Goal: Transaction & Acquisition: Purchase product/service

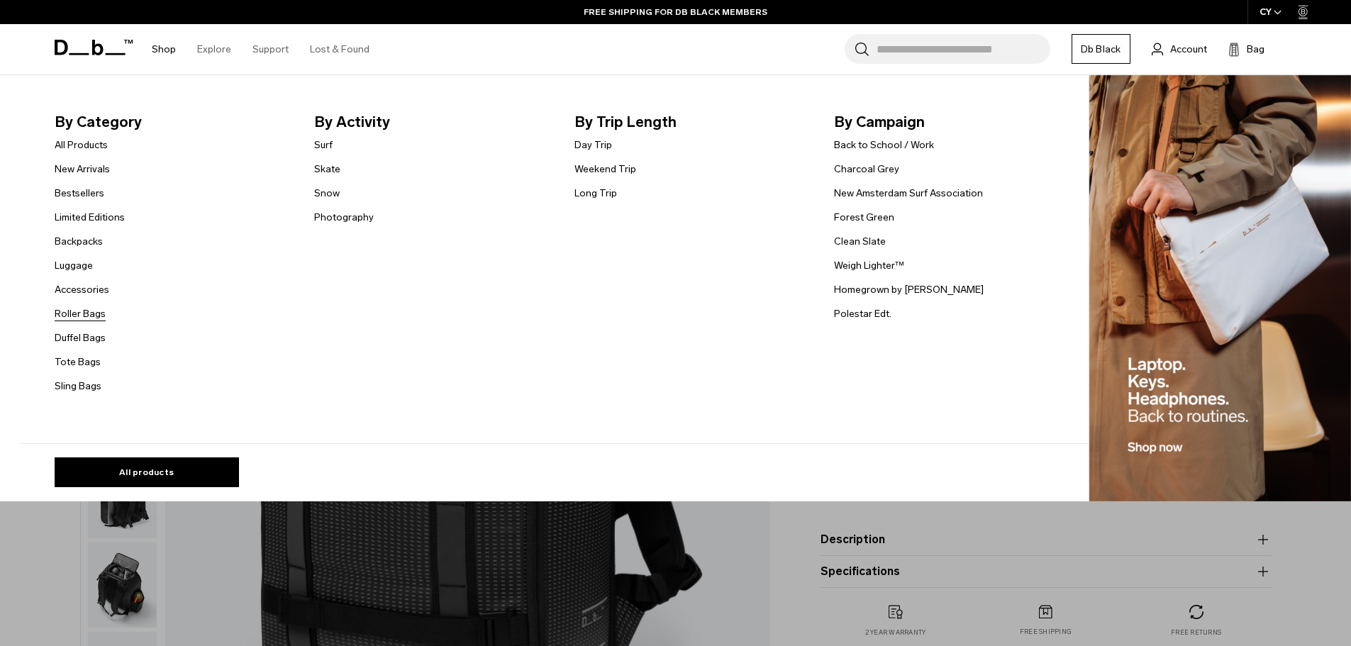
click at [106, 318] on link "Roller Bags" at bounding box center [80, 313] width 51 height 15
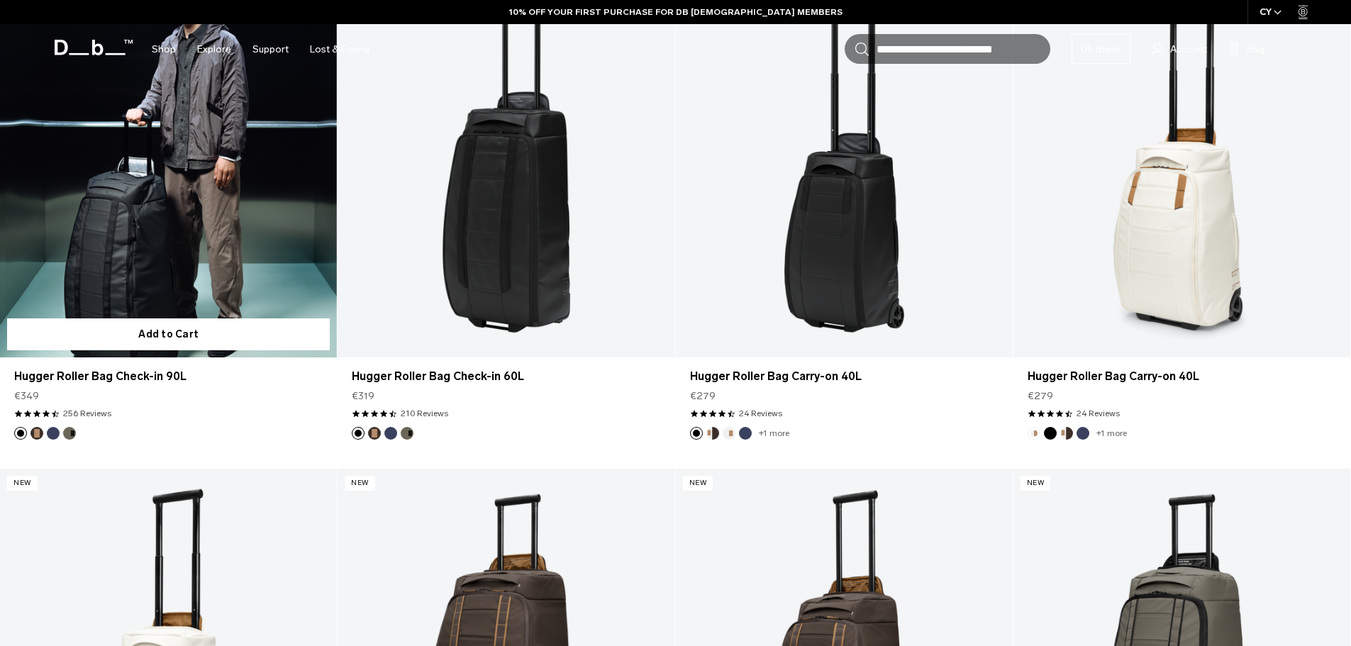
click at [174, 198] on link "Hugger Roller Bag Check-in 90L" at bounding box center [168, 170] width 337 height 375
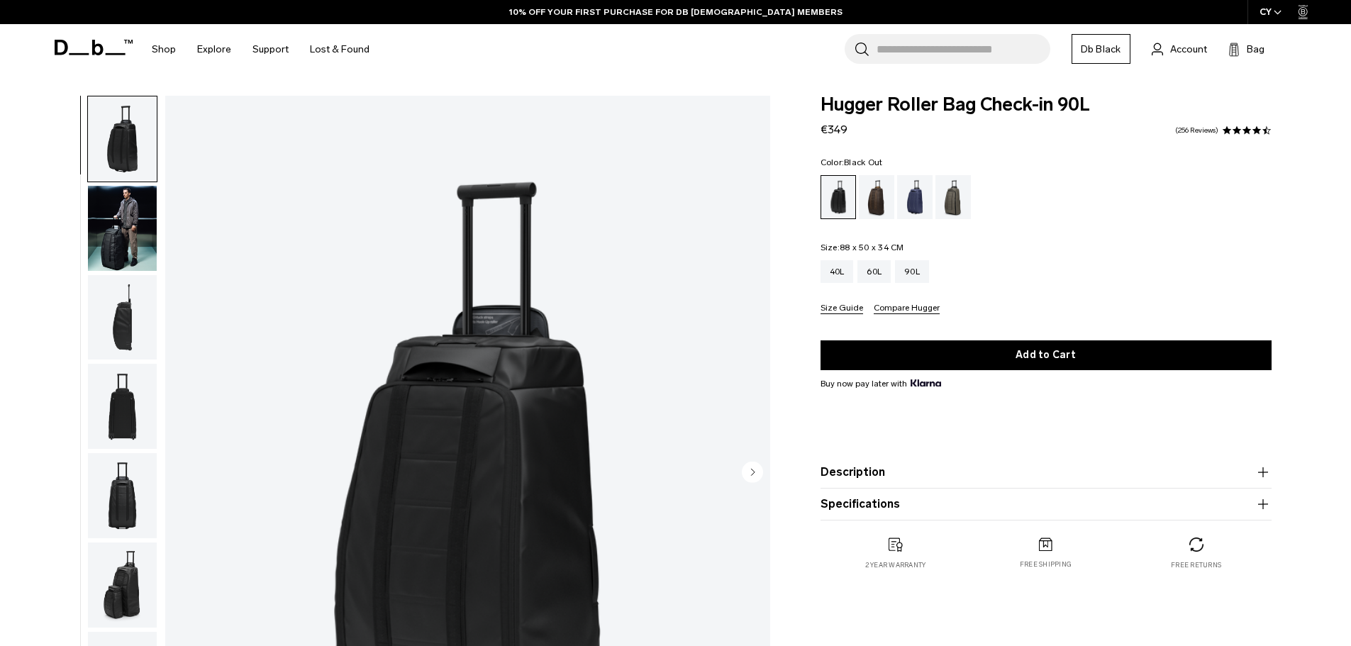
click at [131, 230] on img "button" at bounding box center [122, 228] width 69 height 85
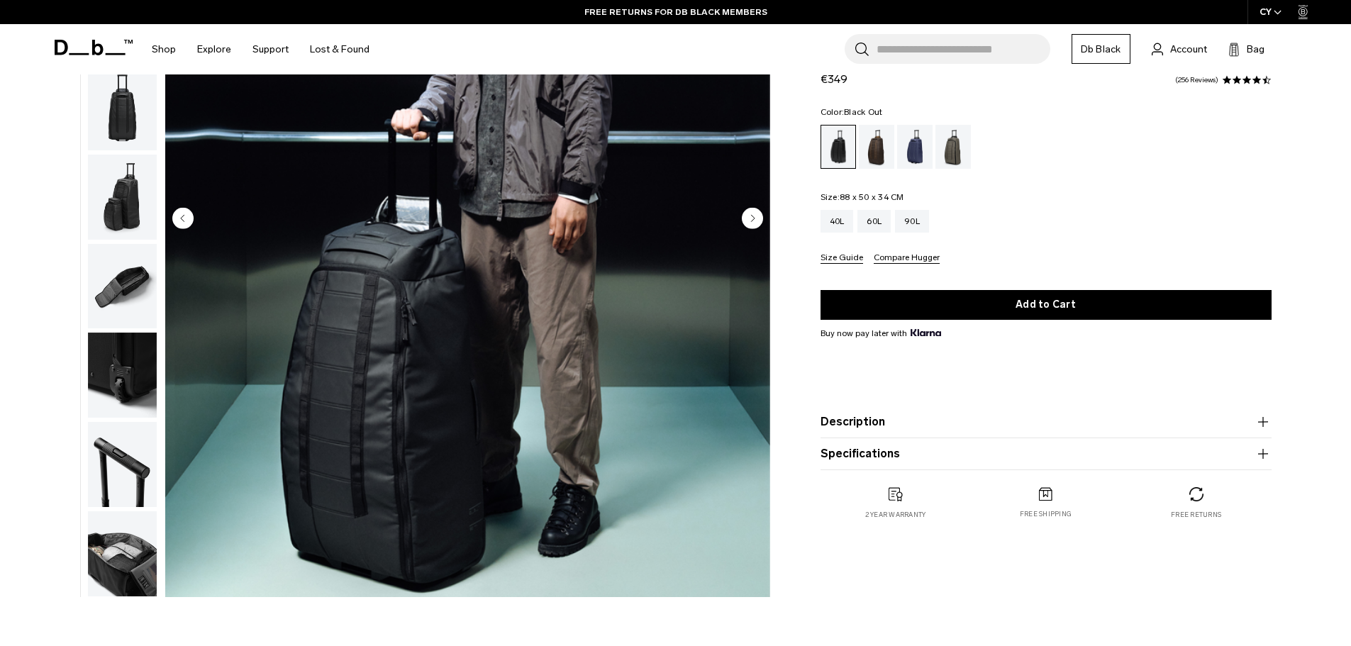
scroll to position [260, 0]
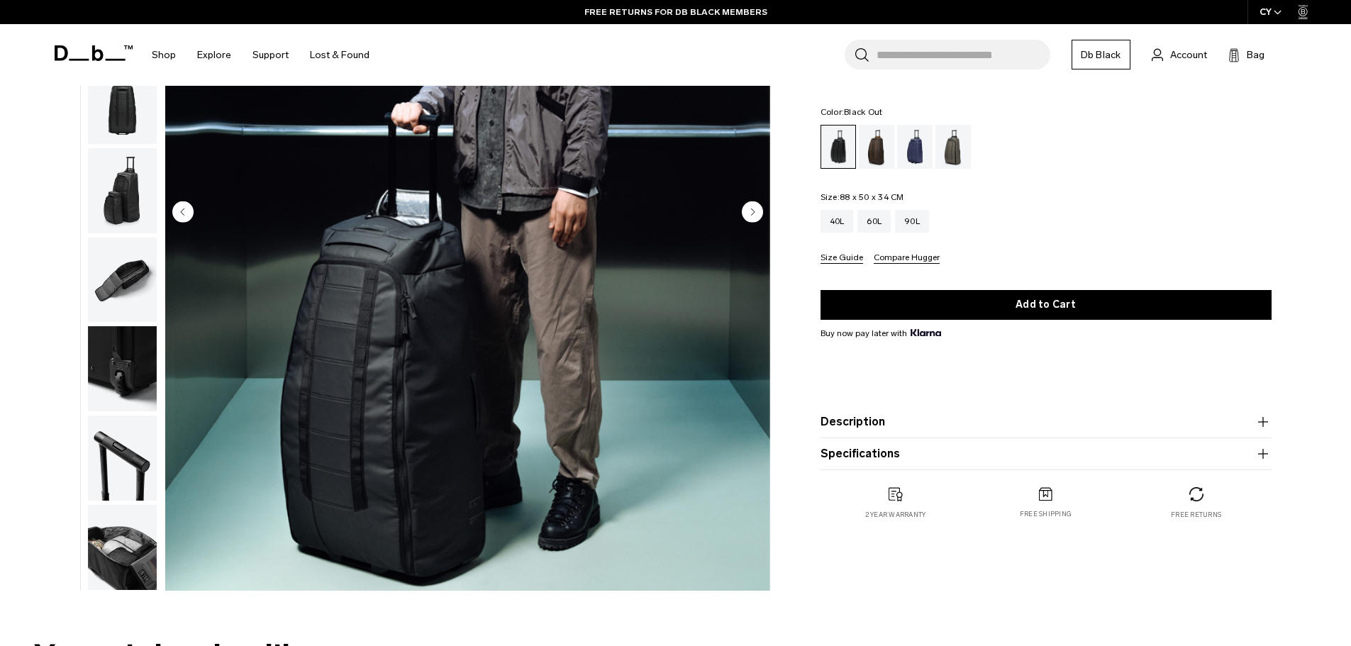
click at [142, 351] on img "button" at bounding box center [122, 368] width 69 height 85
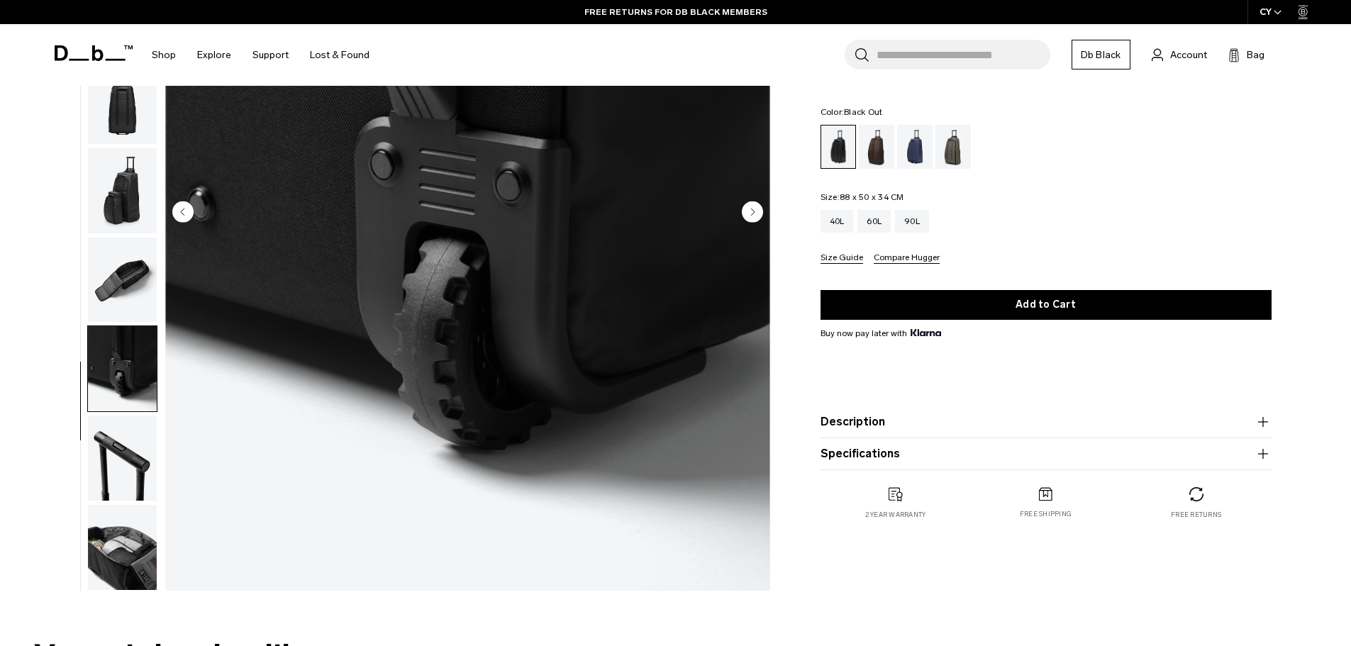
click at [159, 438] on div "08 / 10" at bounding box center [408, 216] width 741 height 763
click at [126, 472] on img "button" at bounding box center [122, 458] width 69 height 85
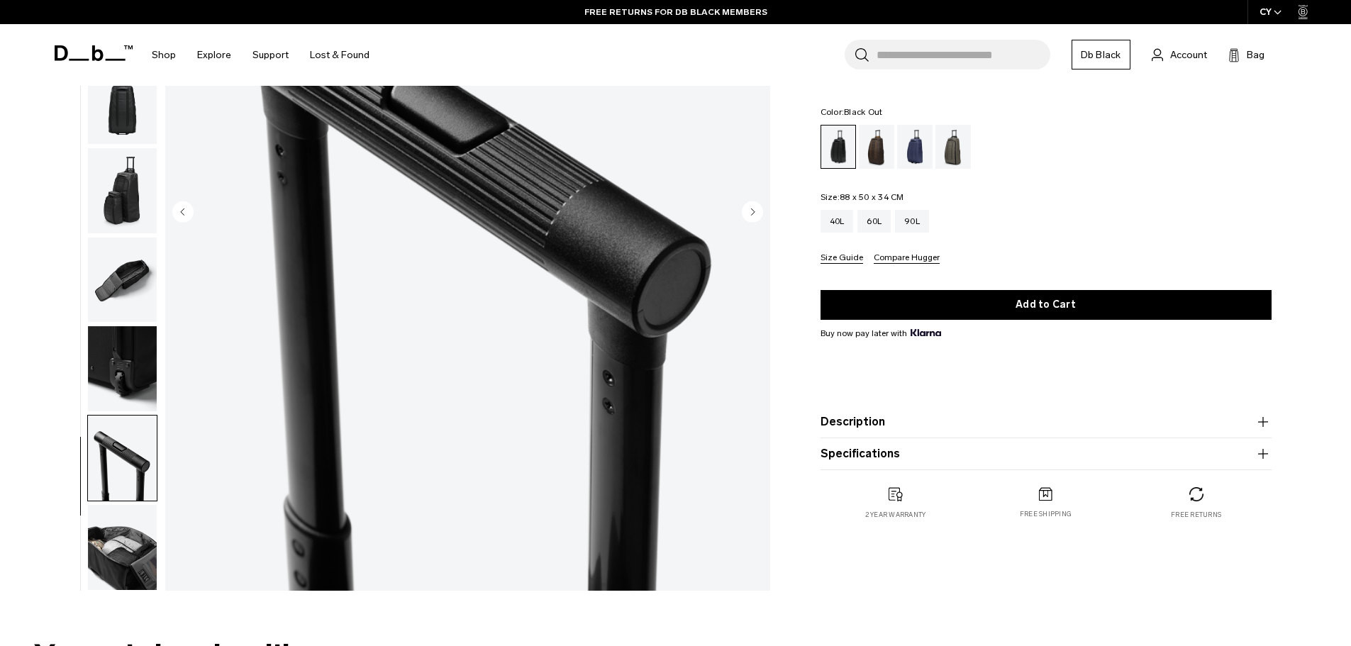
drag, startPoint x: 132, startPoint y: 563, endPoint x: 150, endPoint y: 516, distance: 50.1
click at [133, 563] on img "button" at bounding box center [122, 547] width 69 height 85
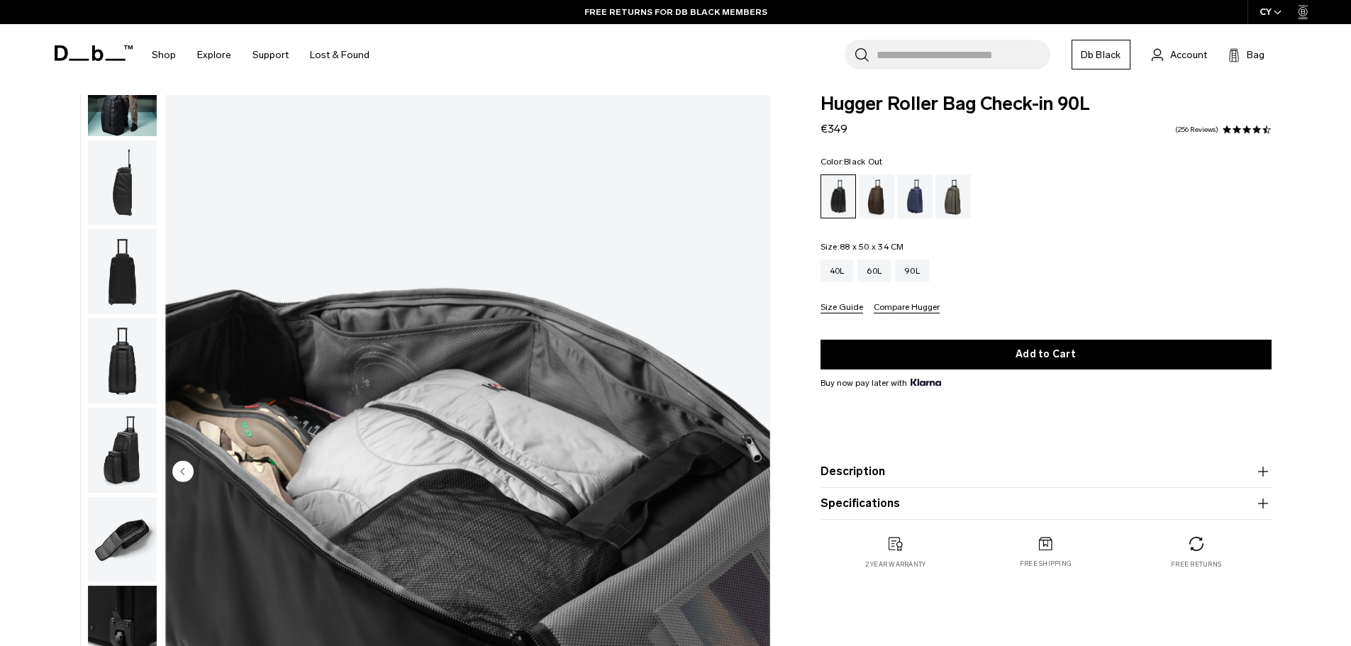
scroll to position [0, 0]
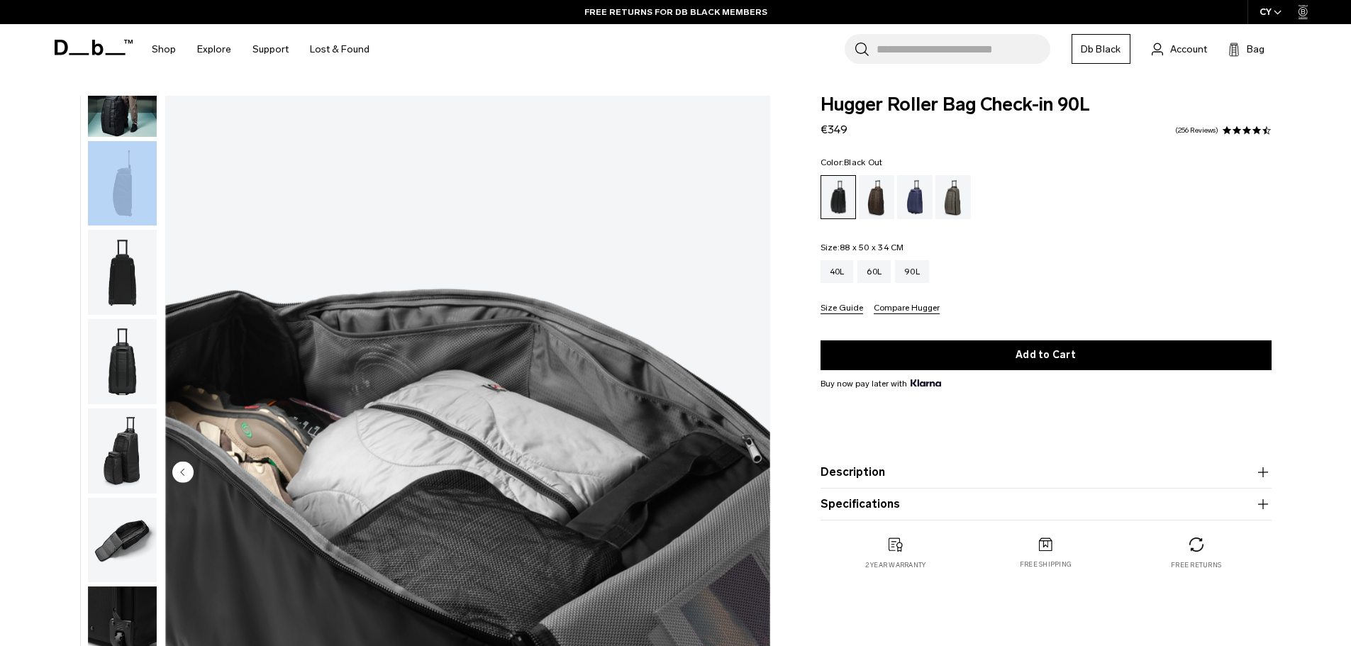
click at [131, 226] on ul at bounding box center [122, 473] width 70 height 755
click at [125, 196] on img "button" at bounding box center [122, 183] width 69 height 85
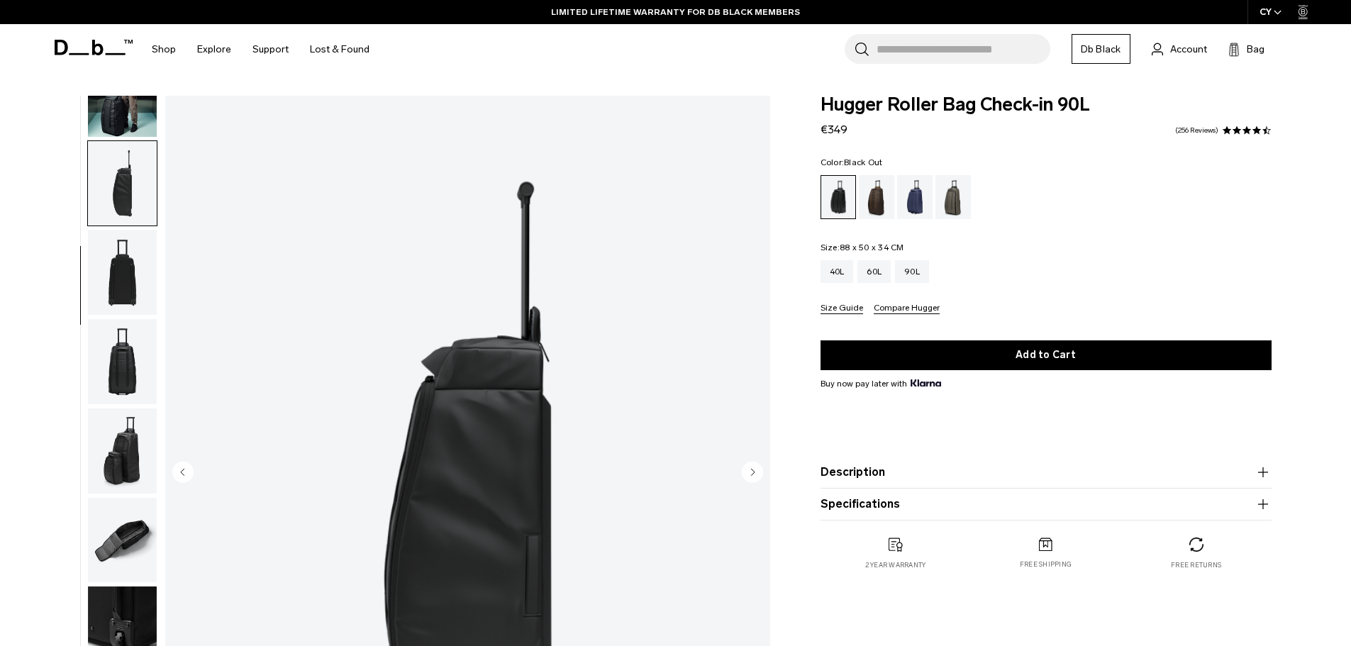
click at [633, 55] on div "Search for Bags, Luggage... Search Close Trending Products All Products Hugger …" at bounding box center [841, 49] width 923 height 50
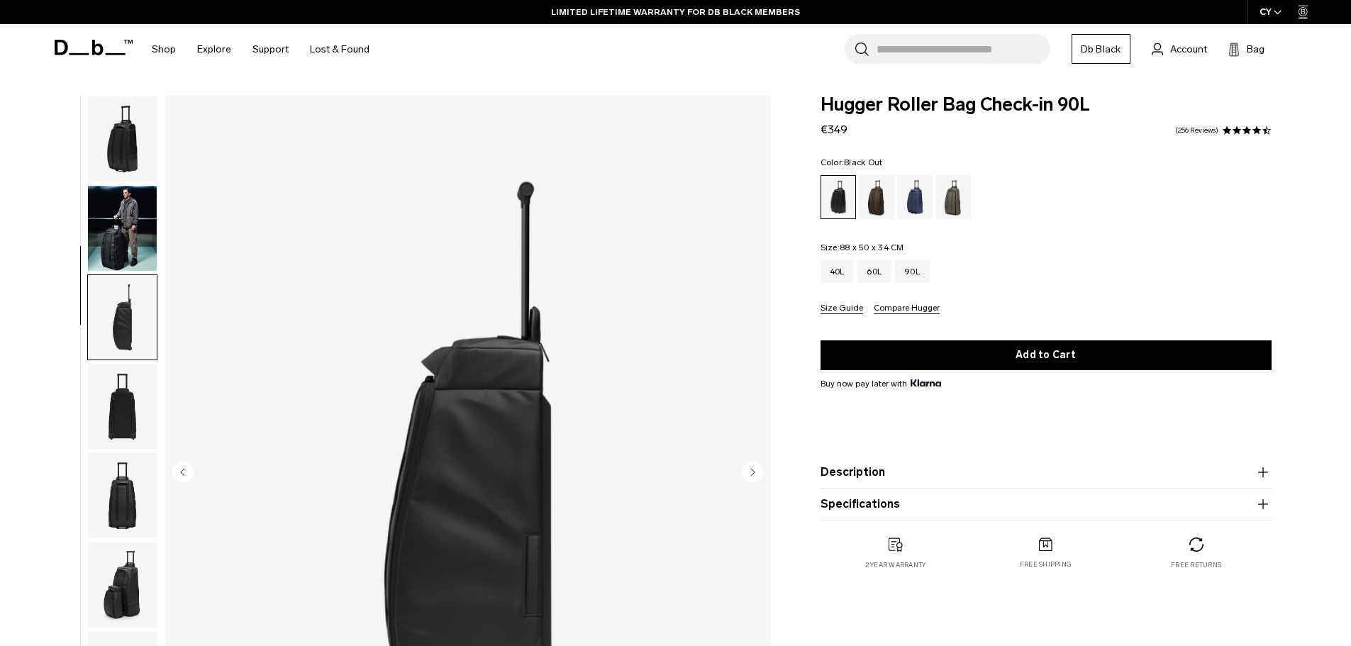
click at [129, 138] on img "button" at bounding box center [122, 138] width 69 height 85
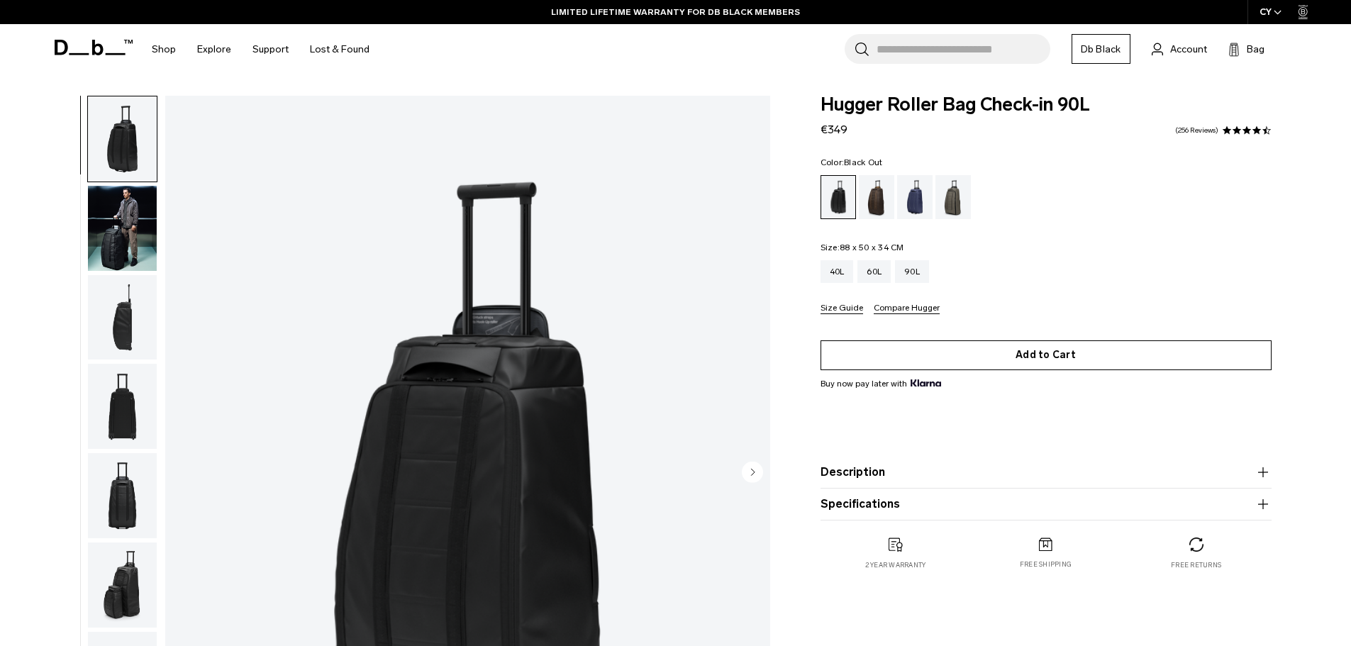
click at [991, 345] on button "Add to Cart" at bounding box center [1046, 355] width 451 height 30
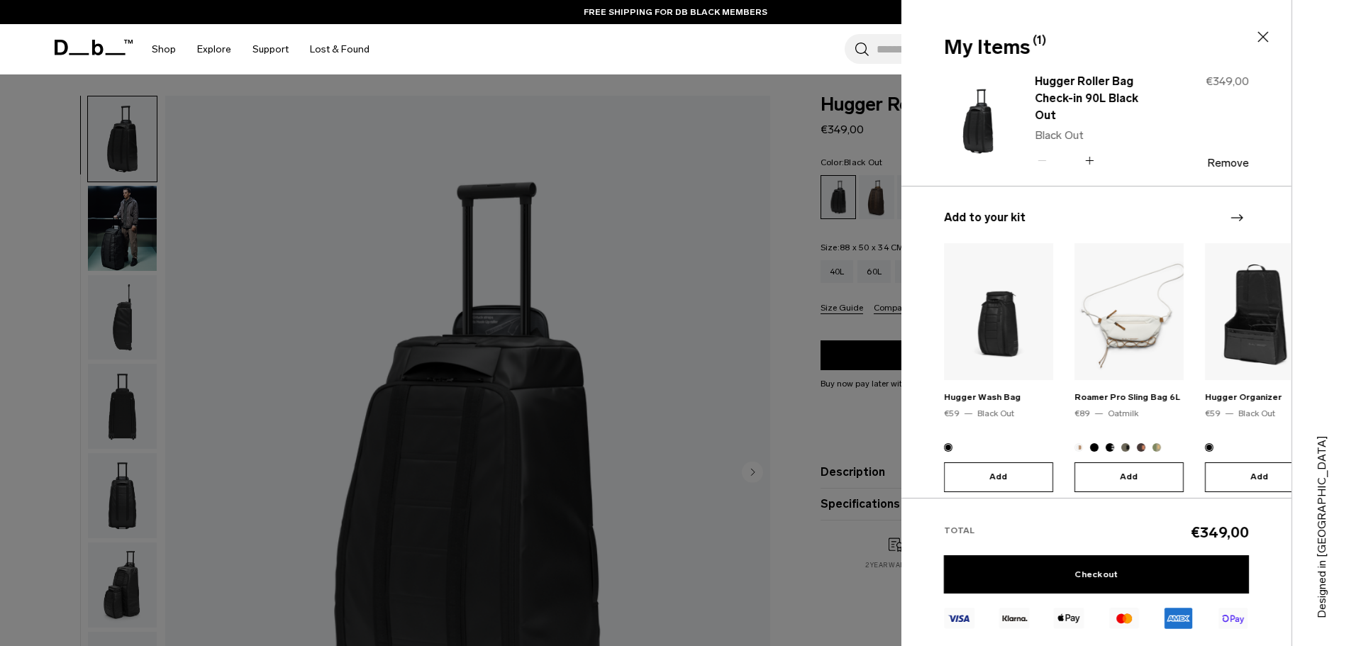
click at [1267, 35] on icon at bounding box center [1263, 36] width 17 height 17
